Goal: Transaction & Acquisition: Obtain resource

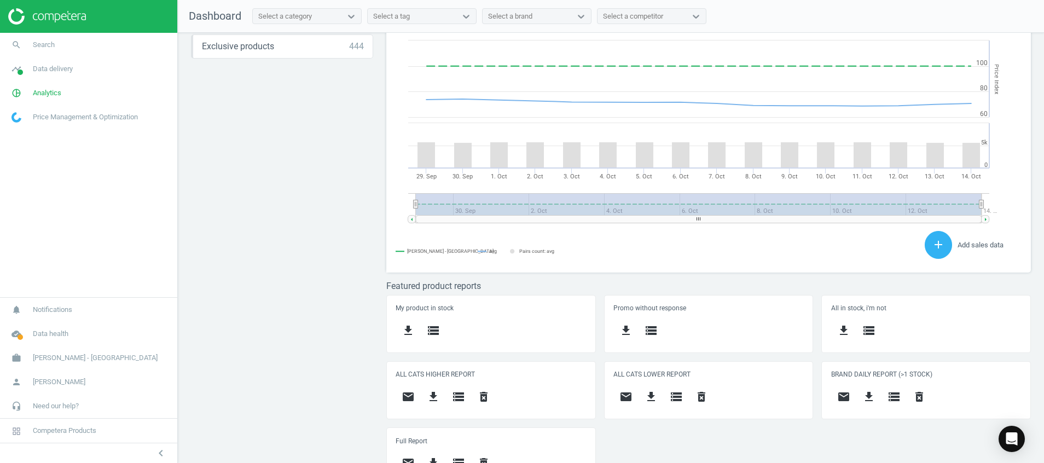
scroll to position [300, 0]
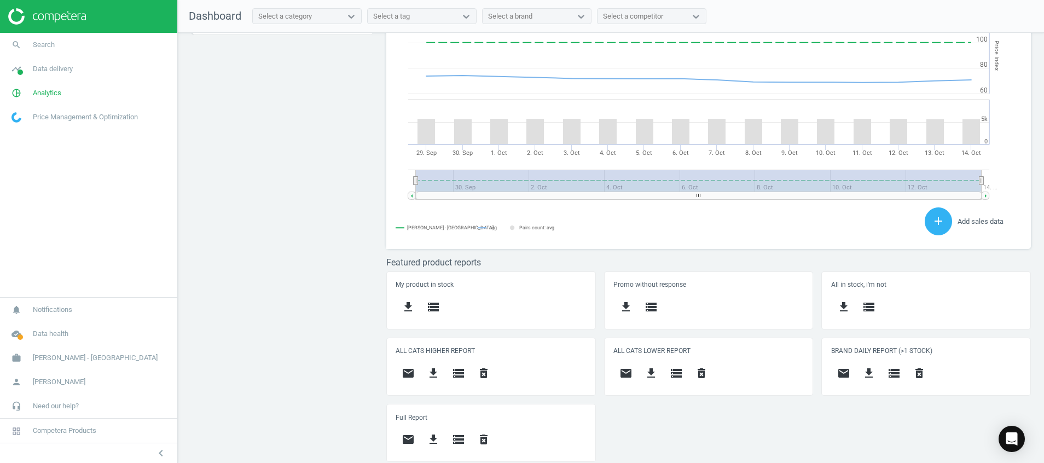
click at [313, 380] on div "Price protection ( 14.10.25 ) Prices are 100% below min competitor 11 keyboard_…" at bounding box center [611, 251] width 867 height 436
click at [19, 333] on icon "cloud_done" at bounding box center [16, 334] width 21 height 21
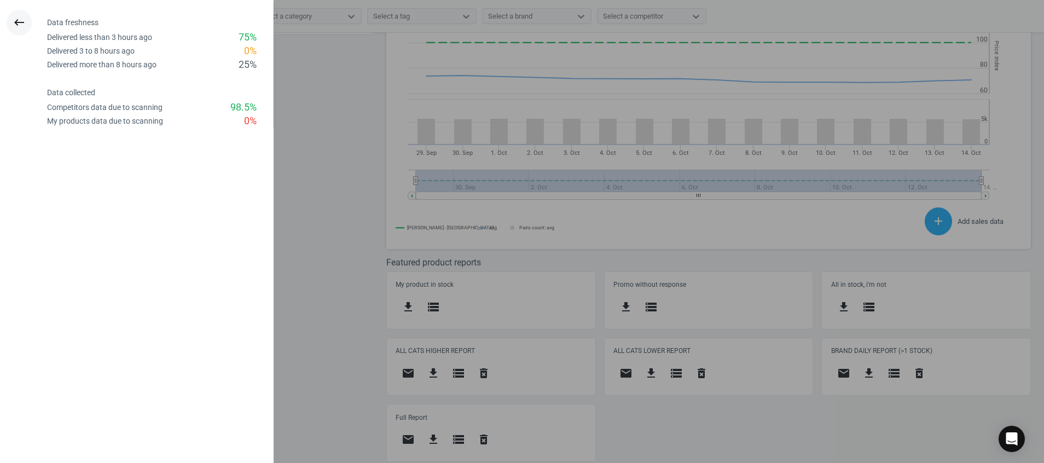
click at [12, 27] on button "keyboard_backspace" at bounding box center [19, 23] width 25 height 26
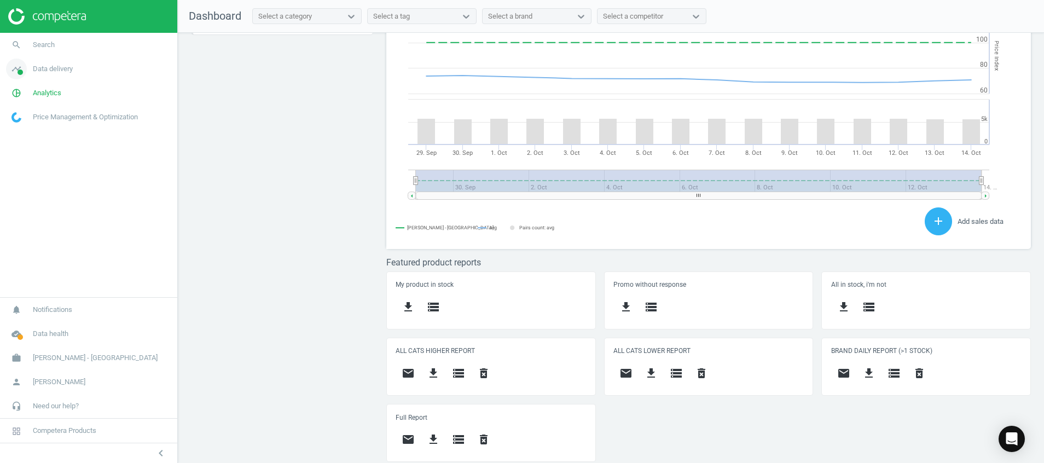
click at [22, 67] on icon "timeline" at bounding box center [16, 69] width 21 height 21
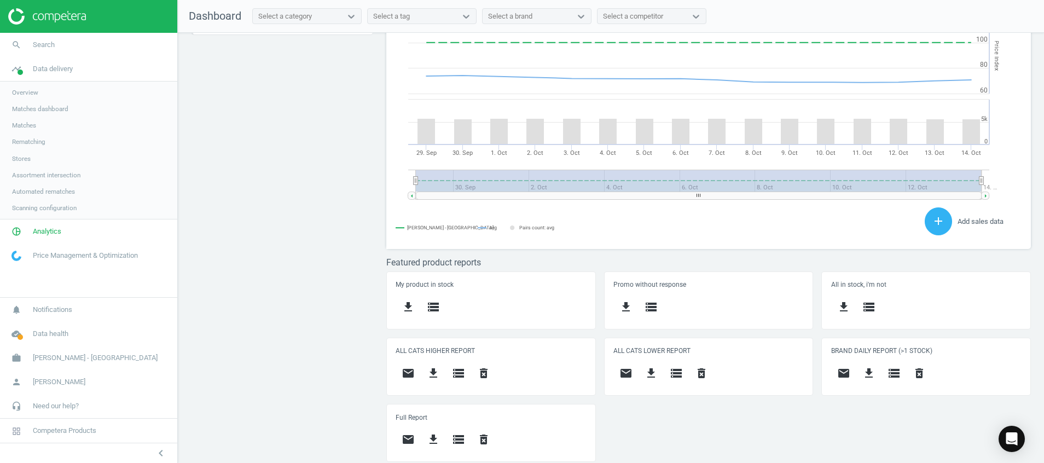
click at [16, 158] on span "Stores" at bounding box center [21, 158] width 19 height 9
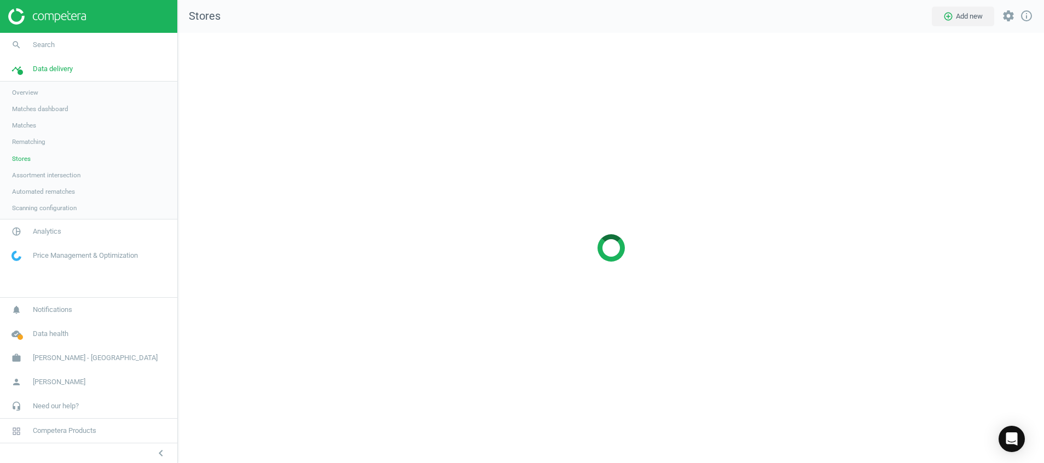
scroll to position [456, 892]
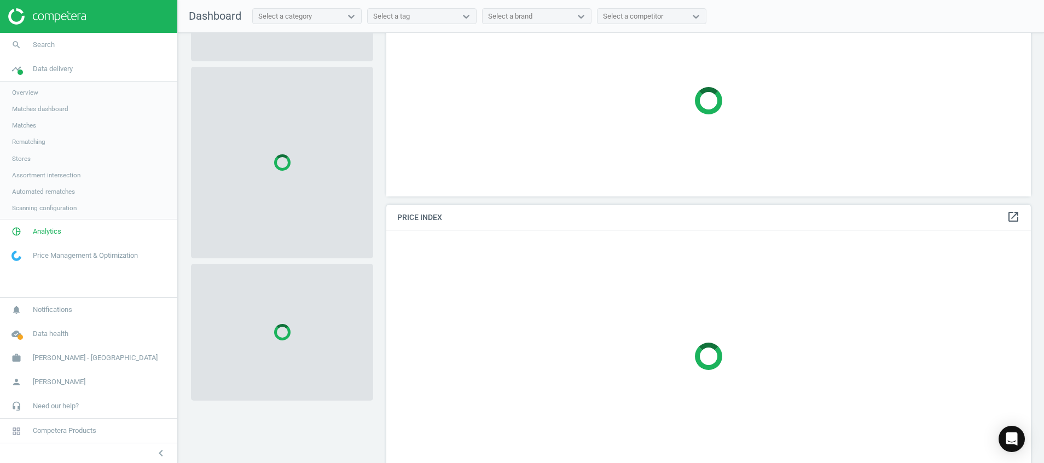
scroll to position [82, 0]
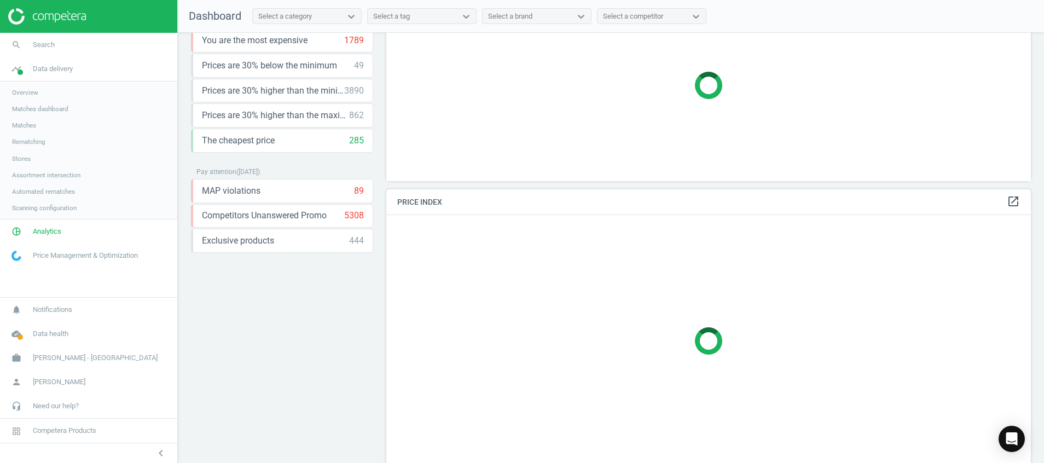
click at [49, 14] on img at bounding box center [47, 16] width 78 height 16
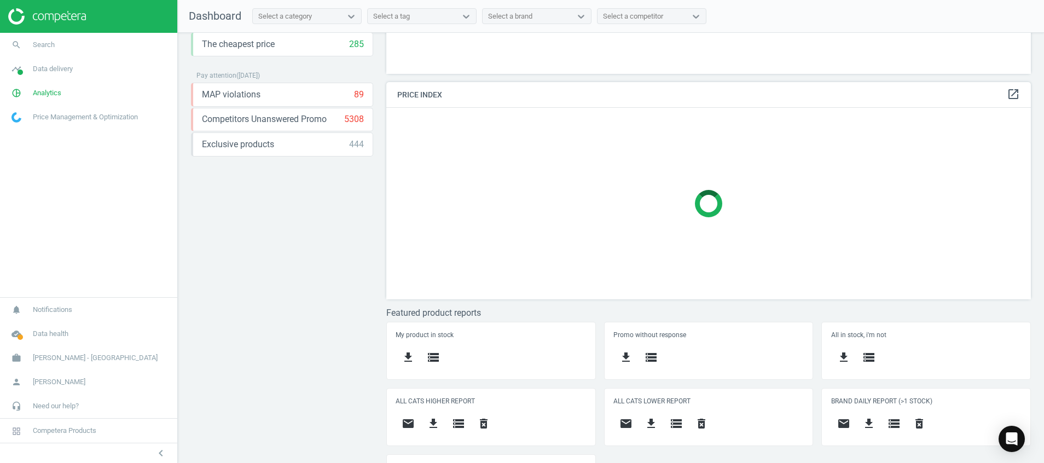
scroll to position [229, 0]
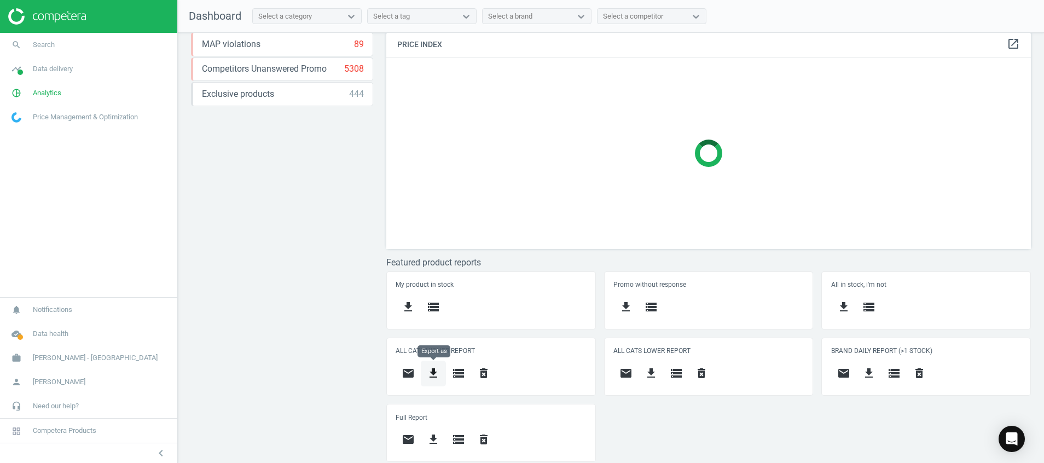
click at [430, 382] on button "get_app" at bounding box center [433, 374] width 25 height 26
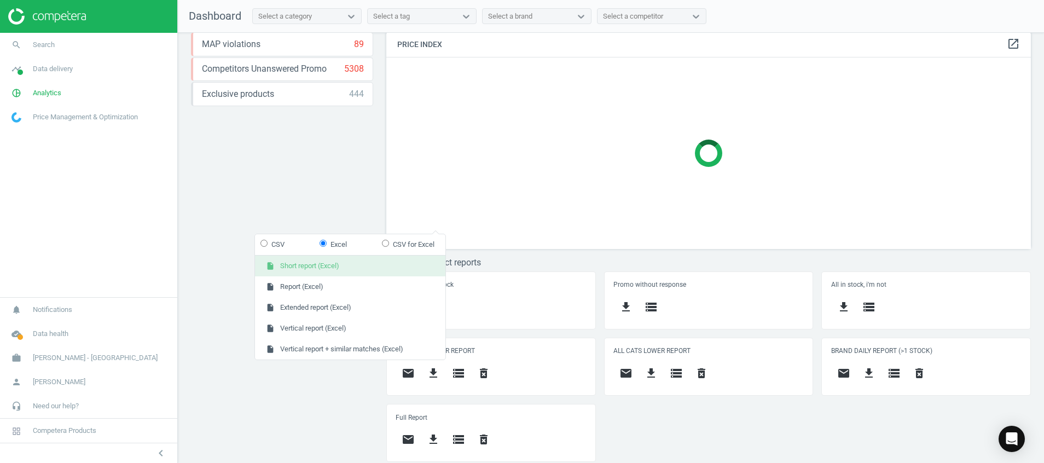
click at [322, 263] on button "insert_drive_file Short report (Excel)" at bounding box center [350, 266] width 190 height 21
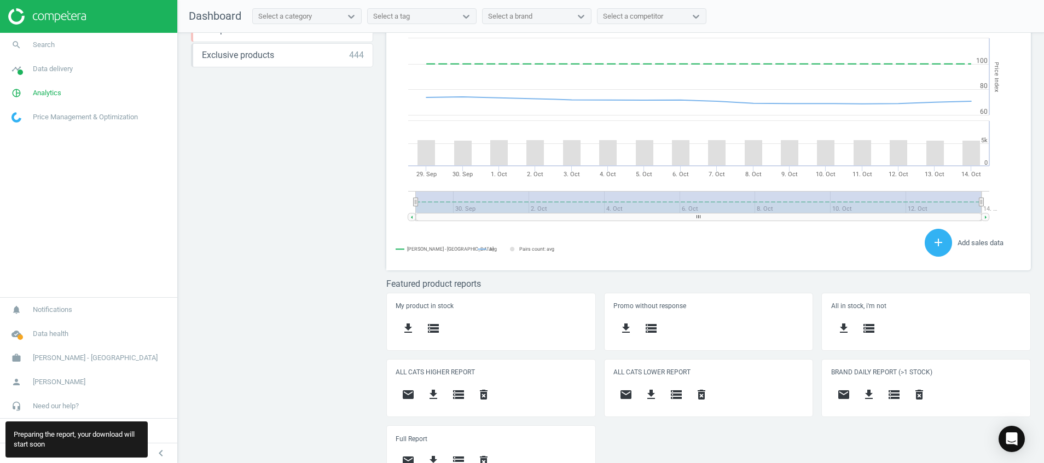
scroll to position [289, 0]
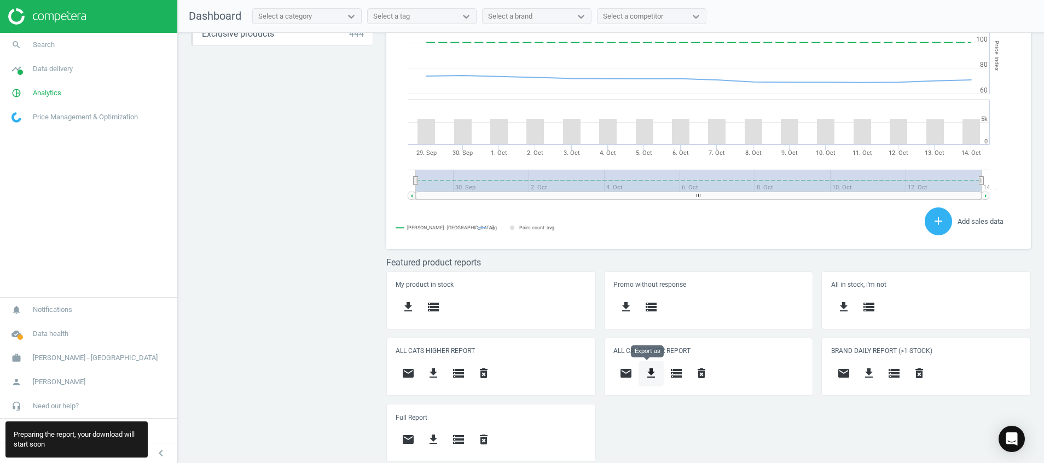
click at [650, 373] on icon "get_app" at bounding box center [651, 373] width 13 height 13
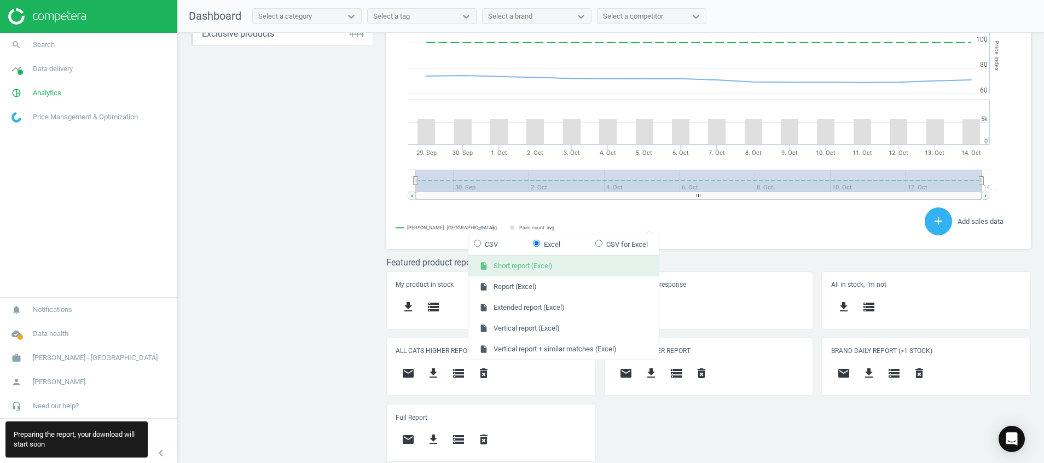
click at [544, 268] on button "insert_drive_file Short report (Excel)" at bounding box center [564, 266] width 190 height 21
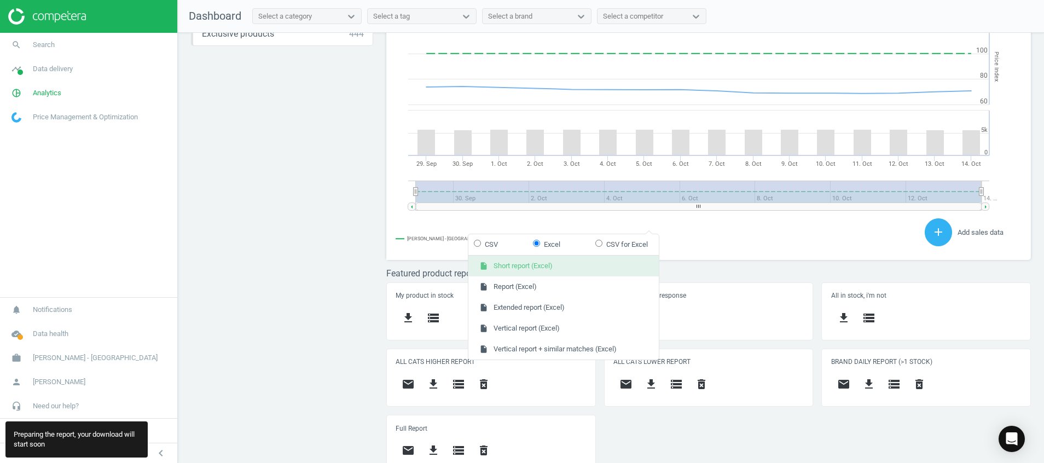
scroll to position [242, 658]
